Goal: Check status

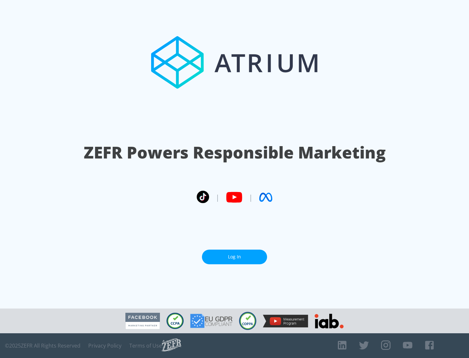
click at [235, 254] on link "Log In" at bounding box center [234, 257] width 65 height 15
